Goal: Transaction & Acquisition: Subscribe to service/newsletter

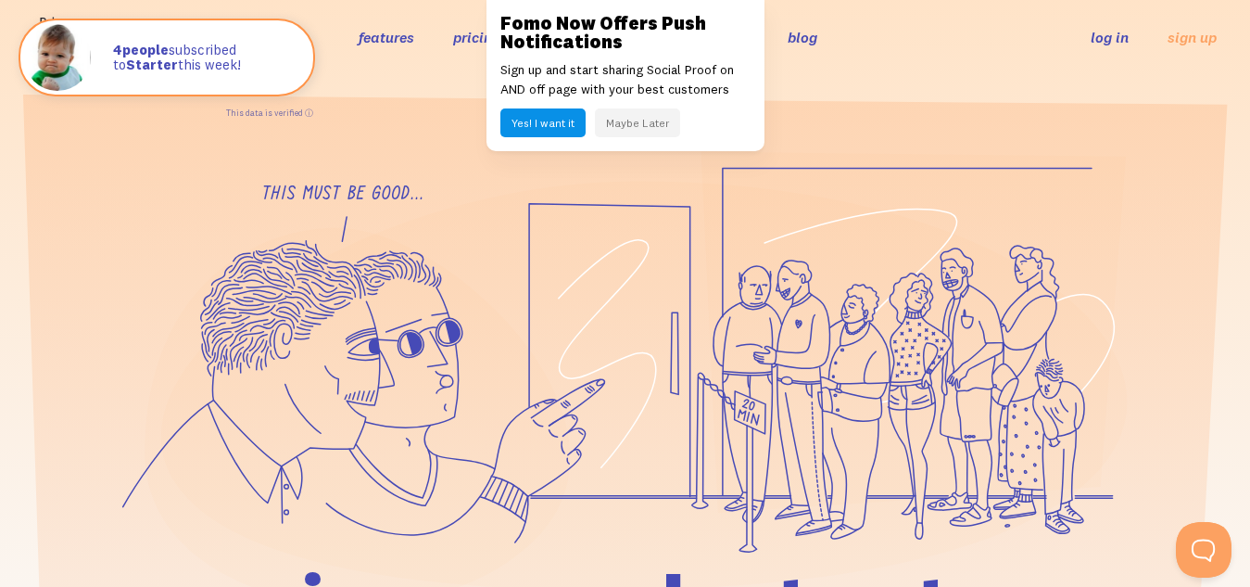
scroll to position [38, 0]
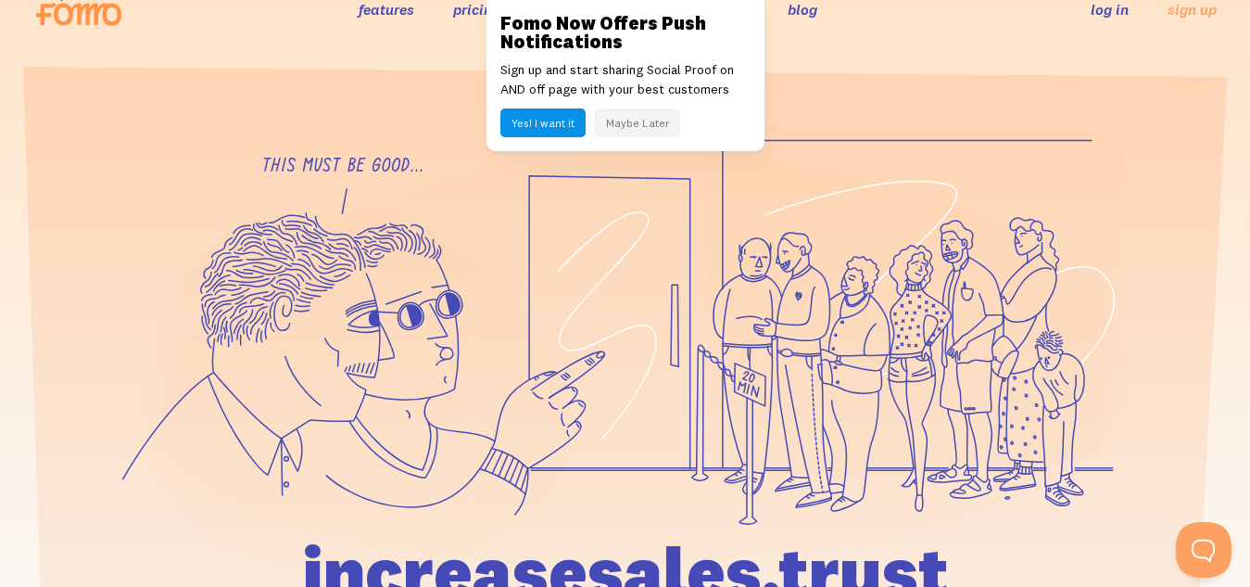
click at [463, 6] on link "pricing" at bounding box center [476, 9] width 47 height 19
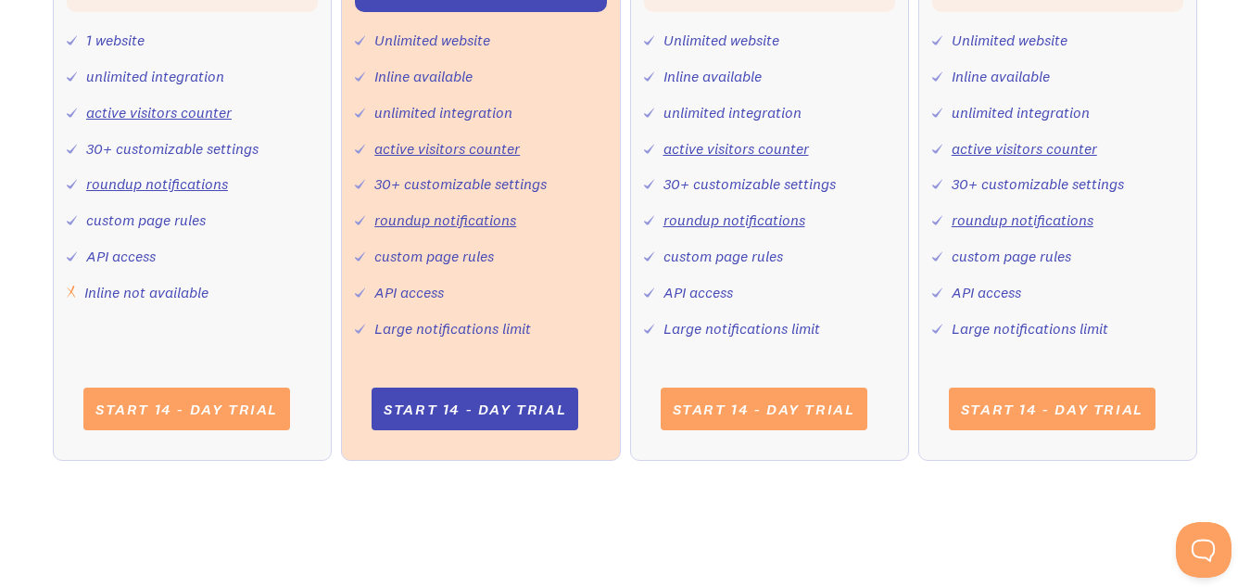
scroll to position [1377, 0]
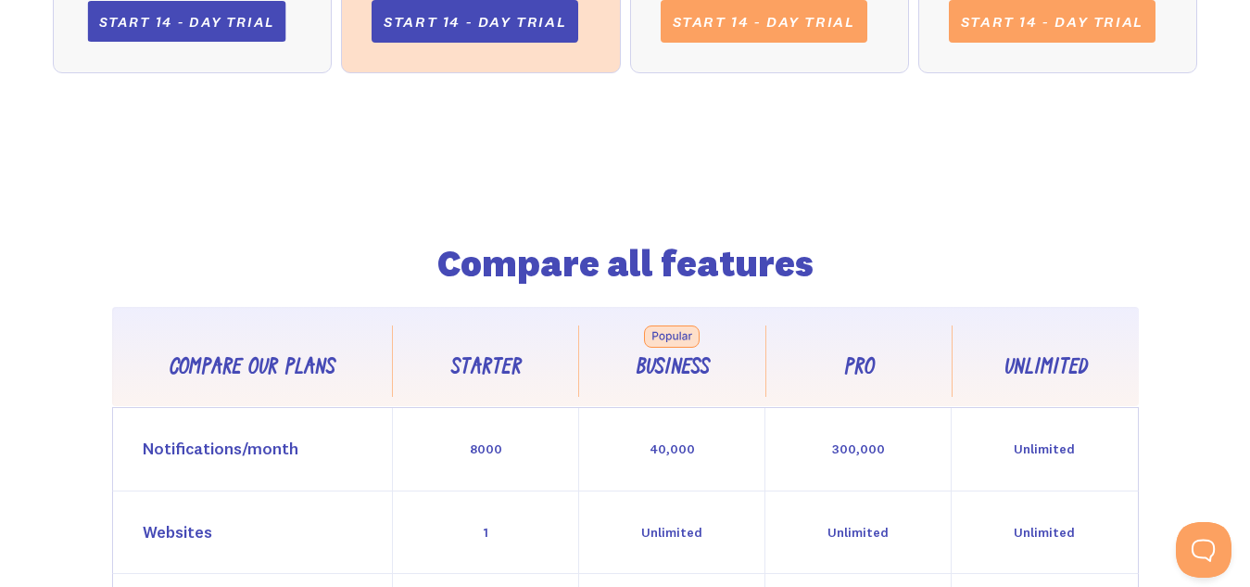
click at [107, 7] on link "Start 14 - day trial" at bounding box center [186, 21] width 198 height 41
